Goal: Navigation & Orientation: Find specific page/section

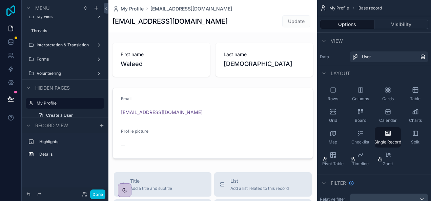
click at [9, 13] on icon at bounding box center [11, 10] width 14 height 11
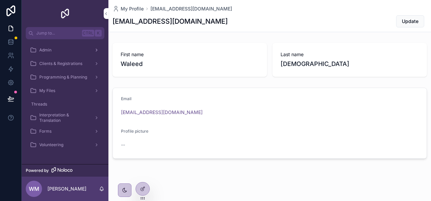
click at [97, 49] on icon "scrollable content" at bounding box center [96, 50] width 5 height 5
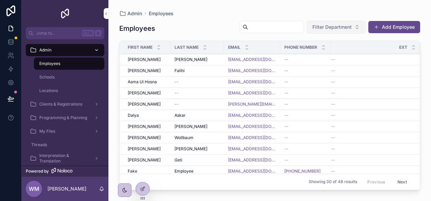
click at [357, 28] on button "Filter Department" at bounding box center [336, 27] width 59 height 13
type input "*"
click at [246, 12] on div "Admin Employees" at bounding box center [269, 13] width 301 height 5
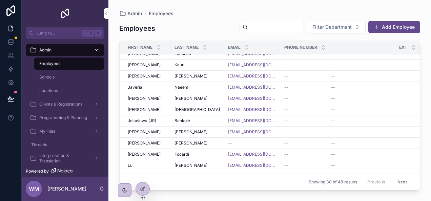
scroll to position [212, 0]
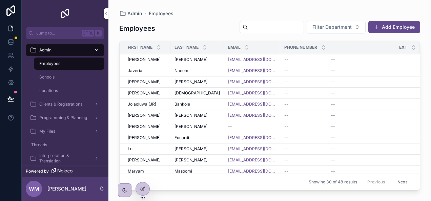
click at [397, 183] on button "Next" at bounding box center [402, 182] width 19 height 11
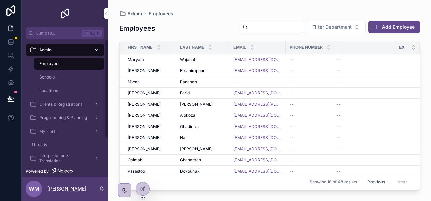
click at [89, 106] on div "Clients & Registrations" at bounding box center [65, 104] width 70 height 11
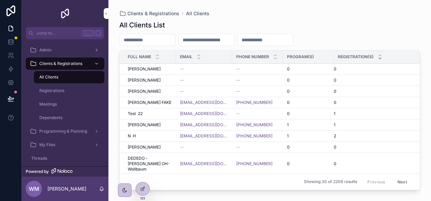
click at [381, 58] on icon "scrollable content" at bounding box center [380, 58] width 2 height 1
click at [80, 78] on div "All Clients" at bounding box center [69, 77] width 62 height 11
click at [72, 89] on div "Registrations" at bounding box center [69, 90] width 62 height 11
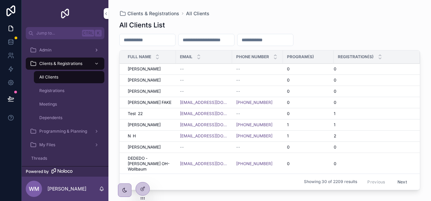
click at [72, 89] on div "Registrations" at bounding box center [69, 90] width 62 height 11
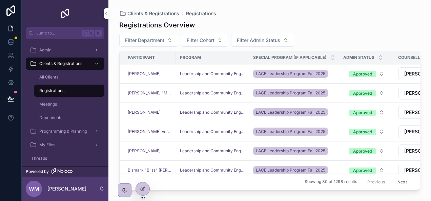
drag, startPoint x: 72, startPoint y: 89, endPoint x: 66, endPoint y: 95, distance: 8.6
click at [66, 95] on div "Registrations" at bounding box center [69, 90] width 62 height 11
click at [54, 106] on span "Meetings" at bounding box center [48, 104] width 18 height 5
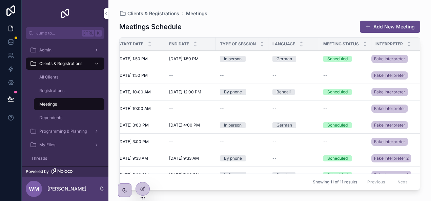
scroll to position [0, 174]
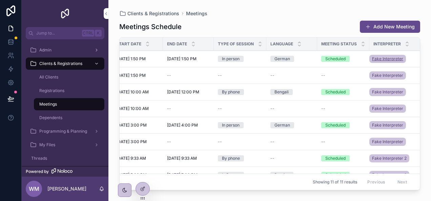
click at [381, 59] on span "Fake Interpreter" at bounding box center [387, 58] width 31 height 5
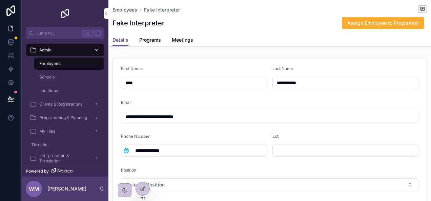
scroll to position [79, 0]
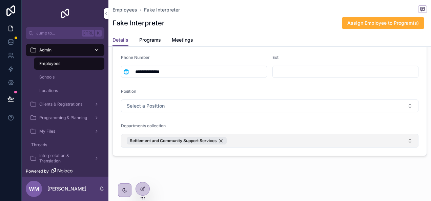
click at [404, 138] on button "Settlement and Community Support Services" at bounding box center [270, 141] width 298 height 14
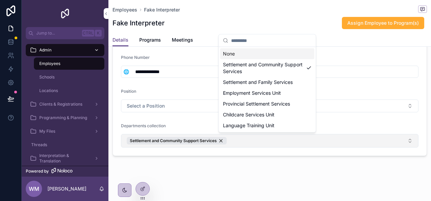
click at [404, 138] on button "Settlement and Community Support Services" at bounding box center [270, 141] width 298 height 14
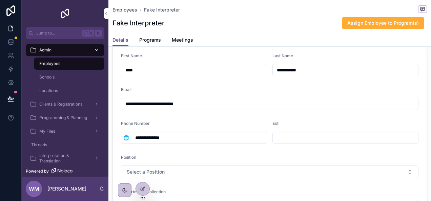
scroll to position [0, 0]
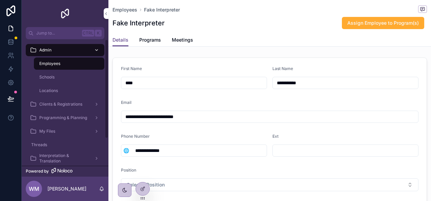
click at [59, 77] on div "Schools" at bounding box center [69, 77] width 62 height 11
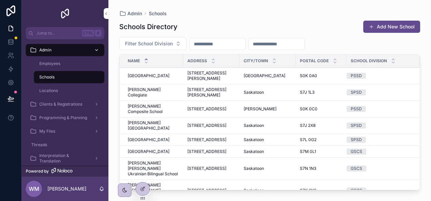
click at [144, 74] on span "[GEOGRAPHIC_DATA]" at bounding box center [149, 75] width 42 height 5
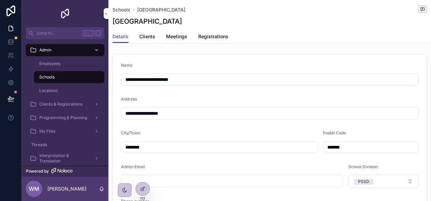
click at [51, 76] on span "Schools" at bounding box center [46, 77] width 15 height 5
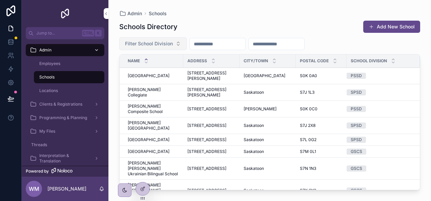
click at [179, 41] on button "Filter School Division" at bounding box center [152, 43] width 67 height 13
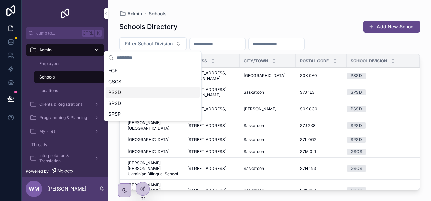
click at [141, 92] on div "PSSD" at bounding box center [153, 92] width 94 height 11
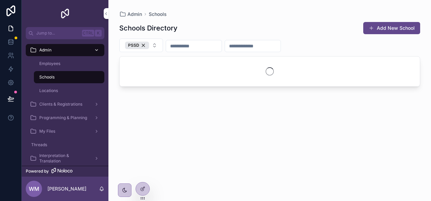
click at [214, 27] on div "Schools Directory Add New School" at bounding box center [269, 28] width 301 height 13
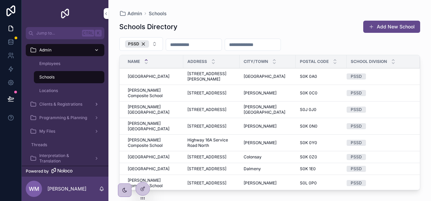
click at [82, 100] on div "Clients & Registrations" at bounding box center [65, 104] width 70 height 11
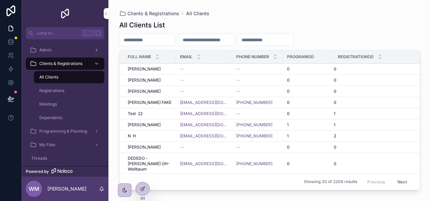
click at [63, 90] on span "Registrations" at bounding box center [51, 90] width 25 height 5
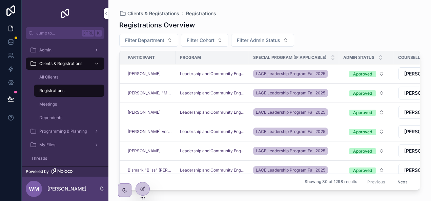
click at [62, 101] on div "Meetings" at bounding box center [69, 104] width 62 height 11
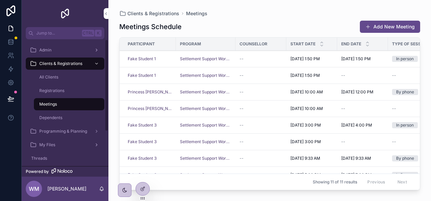
click at [72, 142] on div "My Files" at bounding box center [65, 145] width 70 height 11
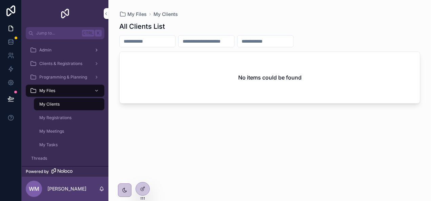
click at [65, 117] on span "My Registrations" at bounding box center [55, 117] width 32 height 5
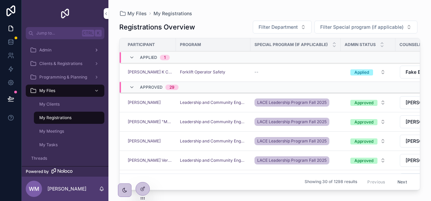
click at [62, 132] on span "My Meetings" at bounding box center [51, 131] width 25 height 5
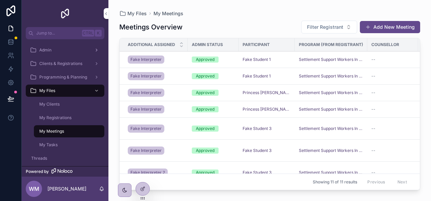
click at [206, 59] on div "Approved" at bounding box center [205, 60] width 19 height 6
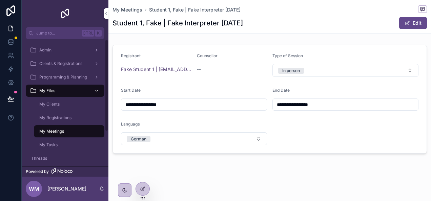
click at [67, 86] on div "My Files" at bounding box center [65, 90] width 70 height 11
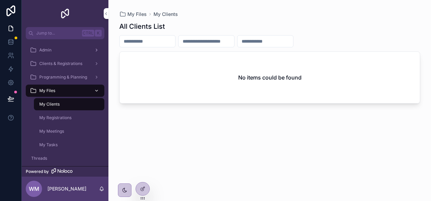
click at [67, 86] on div "My Files" at bounding box center [65, 90] width 70 height 11
click at [54, 101] on div "My Clients" at bounding box center [69, 104] width 62 height 11
click at [53, 118] on span "My Registrations" at bounding box center [55, 117] width 32 height 5
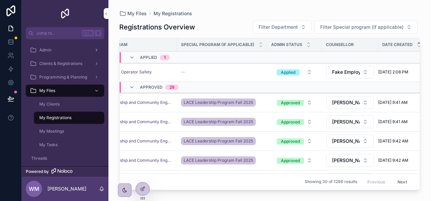
scroll to position [0, 87]
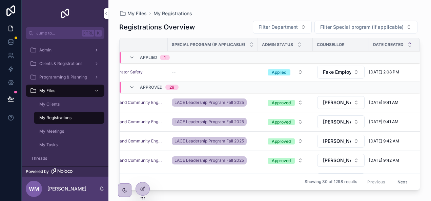
click at [165, 56] on div "1" at bounding box center [165, 57] width 2 height 5
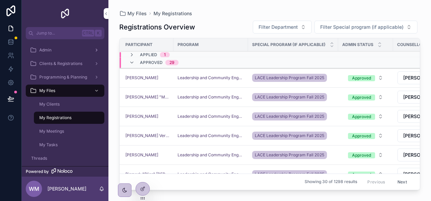
scroll to position [0, 2]
click at [56, 101] on div "My Clients" at bounding box center [69, 104] width 62 height 11
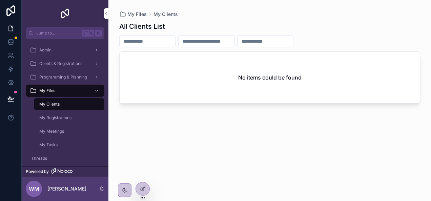
click at [153, 42] on input "scrollable content" at bounding box center [148, 41] width 56 height 9
type input "**"
click at [179, 41] on icon "Clear" at bounding box center [178, 41] width 3 height 3
click at [165, 42] on input "scrollable content" at bounding box center [148, 41] width 56 height 9
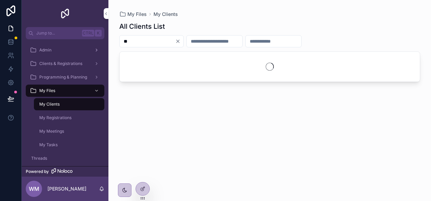
type input "**"
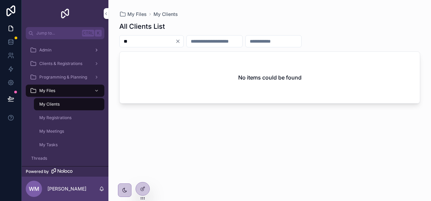
click at [181, 43] on icon "Clear" at bounding box center [177, 41] width 5 height 5
click at [70, 117] on span "My Registrations" at bounding box center [55, 117] width 32 height 5
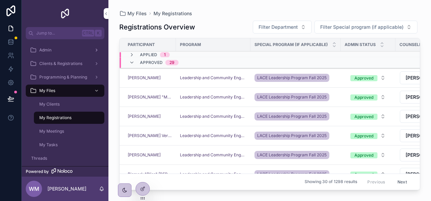
click at [59, 131] on span "My Meetings" at bounding box center [51, 131] width 25 height 5
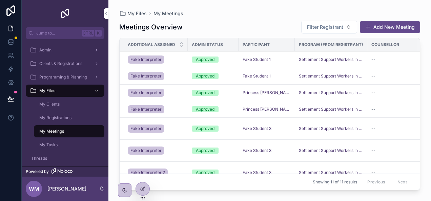
click at [56, 144] on span "My Tasks" at bounding box center [48, 144] width 18 height 5
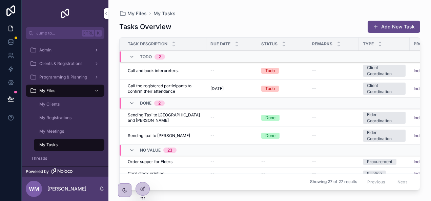
click at [160, 55] on div "2" at bounding box center [160, 56] width 2 height 5
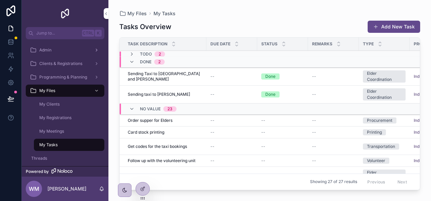
click at [159, 60] on div "2" at bounding box center [159, 61] width 2 height 5
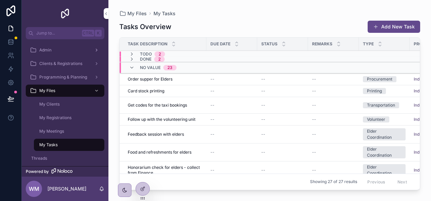
click at [159, 60] on div "2" at bounding box center [159, 59] width 2 height 5
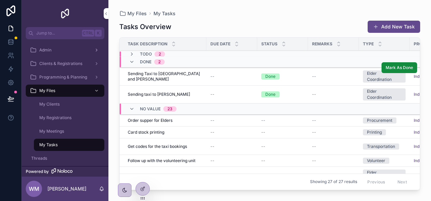
click at [183, 77] on span "Sending Taxi to [GEOGRAPHIC_DATA] and [PERSON_NAME]" at bounding box center [165, 76] width 75 height 11
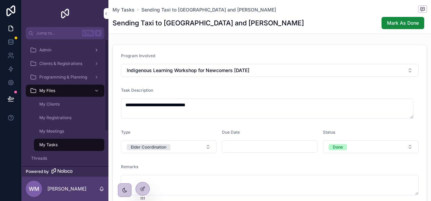
click at [60, 143] on div "My Tasks" at bounding box center [69, 145] width 62 height 11
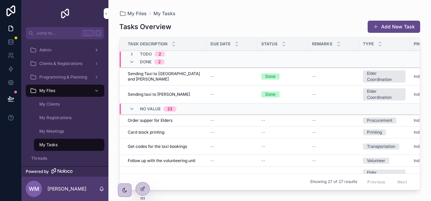
click at [56, 133] on span "My Meetings" at bounding box center [51, 131] width 25 height 5
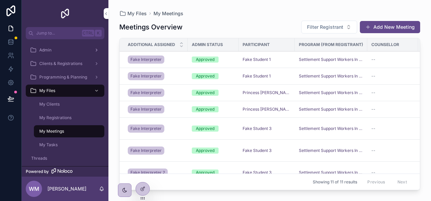
click at [57, 118] on span "My Registrations" at bounding box center [55, 117] width 32 height 5
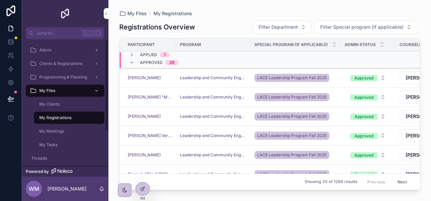
click at [64, 105] on div "My Clients" at bounding box center [69, 104] width 62 height 11
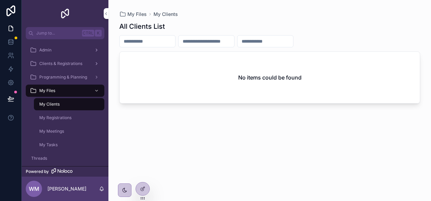
click at [58, 63] on span "Clients & Registrations" at bounding box center [60, 63] width 43 height 5
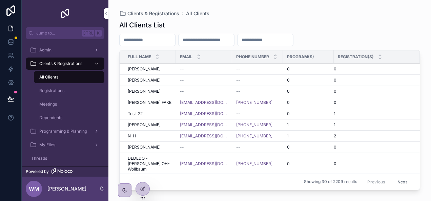
click at [77, 131] on span "Programming & Planning" at bounding box center [63, 131] width 48 height 5
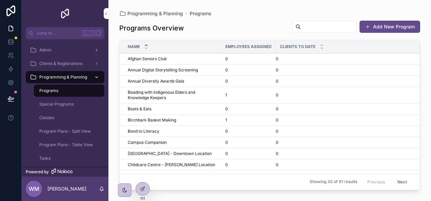
click at [77, 131] on span "Program Plans - Split View" at bounding box center [65, 131] width 52 height 5
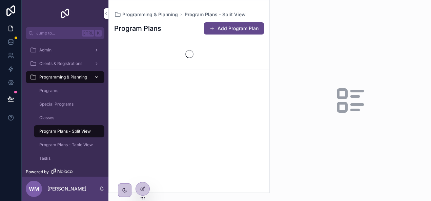
click at [77, 131] on span "Program Plans - Split View" at bounding box center [65, 131] width 52 height 5
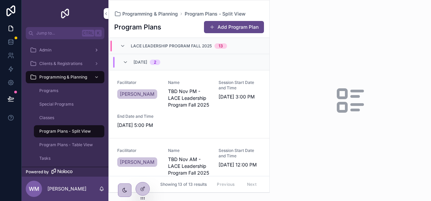
click at [220, 45] on div "13" at bounding box center [221, 45] width 4 height 5
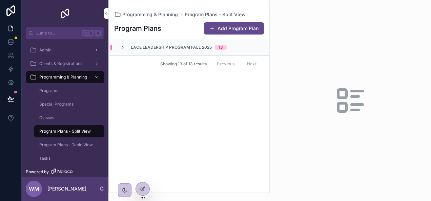
click at [220, 45] on div "13" at bounding box center [221, 47] width 4 height 5
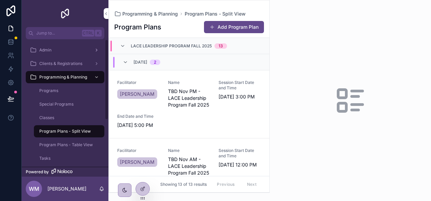
click at [70, 145] on span "Program Plans - Table View" at bounding box center [66, 144] width 54 height 5
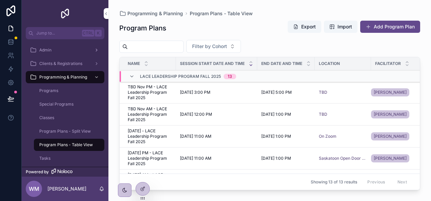
click at [52, 116] on span "Classes" at bounding box center [46, 117] width 15 height 5
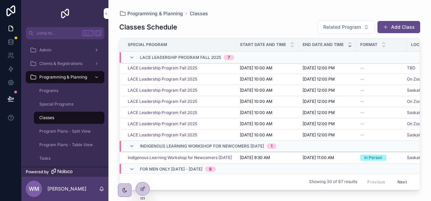
click at [57, 103] on span "Special Programs" at bounding box center [56, 104] width 34 height 5
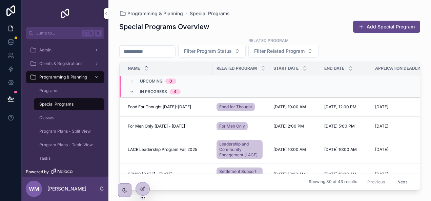
click at [51, 90] on span "Programs" at bounding box center [48, 90] width 19 height 5
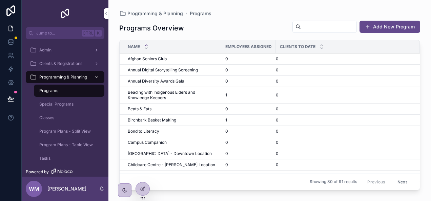
click at [49, 49] on span "Admin" at bounding box center [45, 49] width 12 height 5
